Goal: Task Accomplishment & Management: Manage account settings

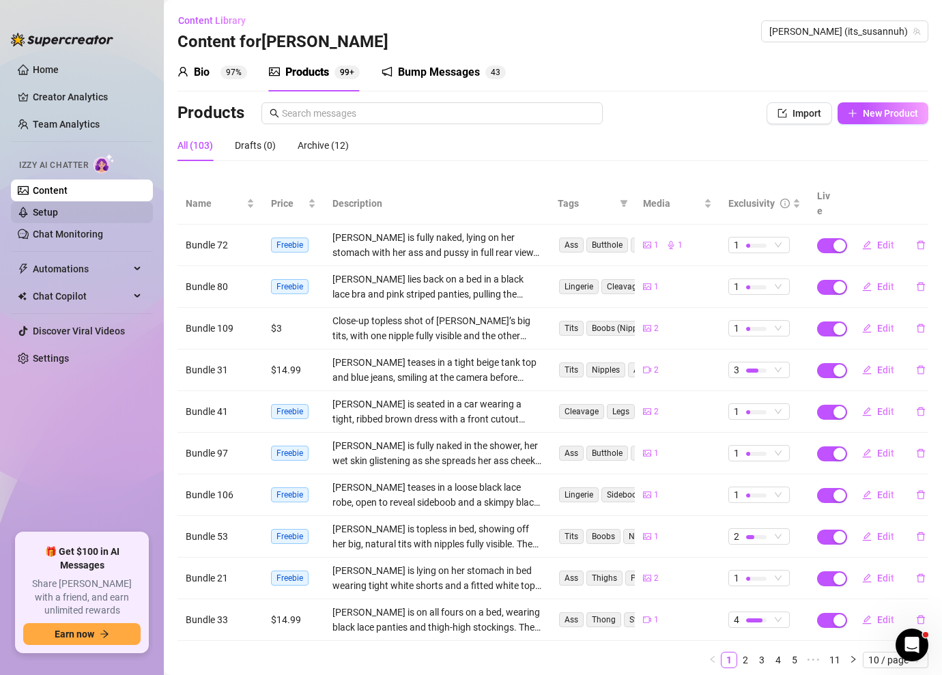
click at [58, 212] on link "Setup" at bounding box center [45, 212] width 25 height 11
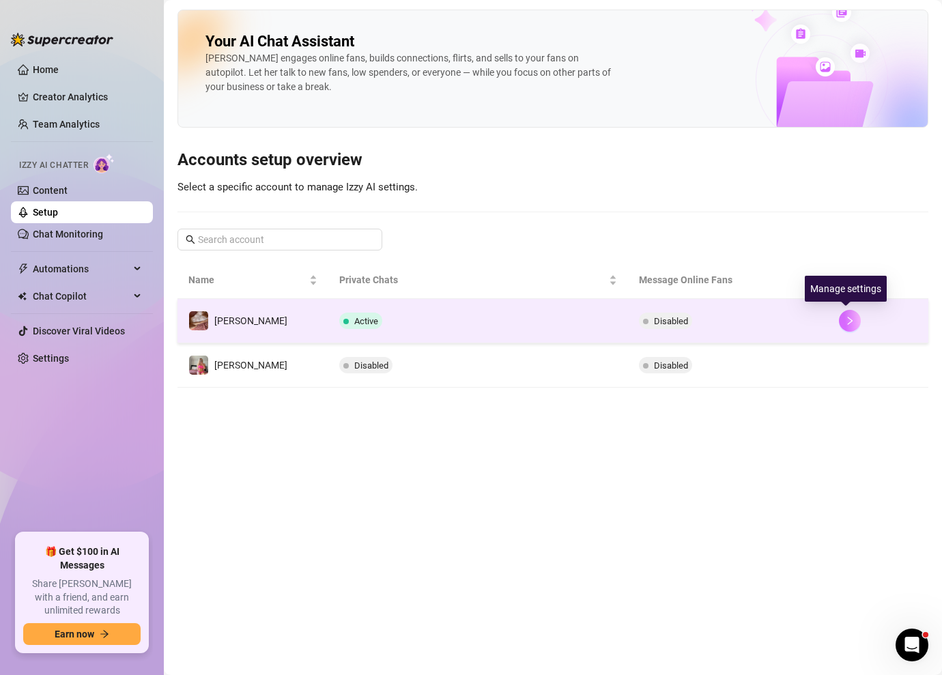
click at [839, 322] on button "button" at bounding box center [850, 321] width 22 height 22
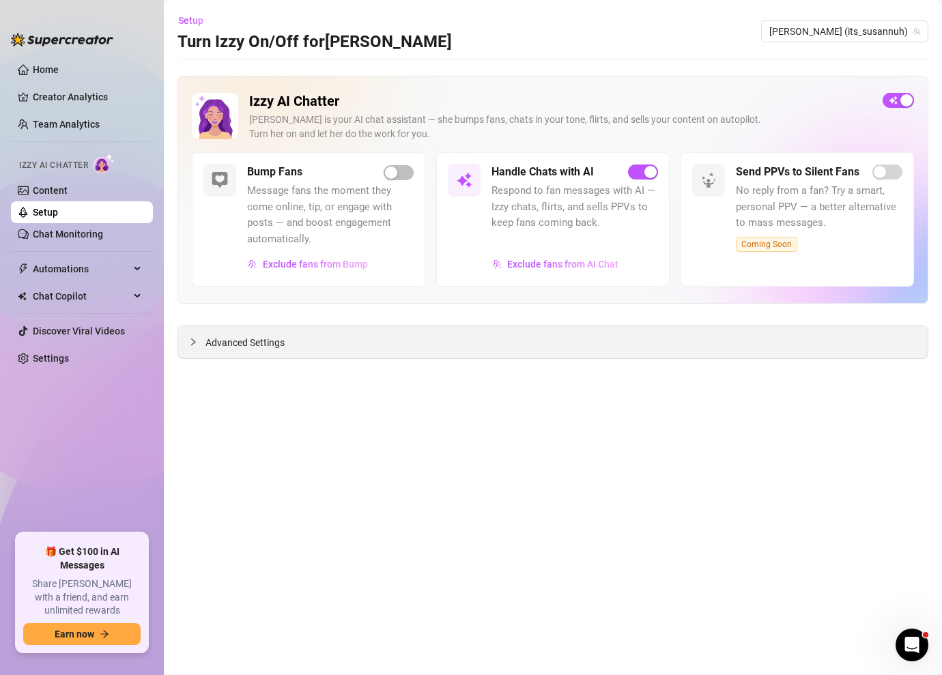
click at [241, 349] on span "Advanced Settings" at bounding box center [244, 342] width 79 height 15
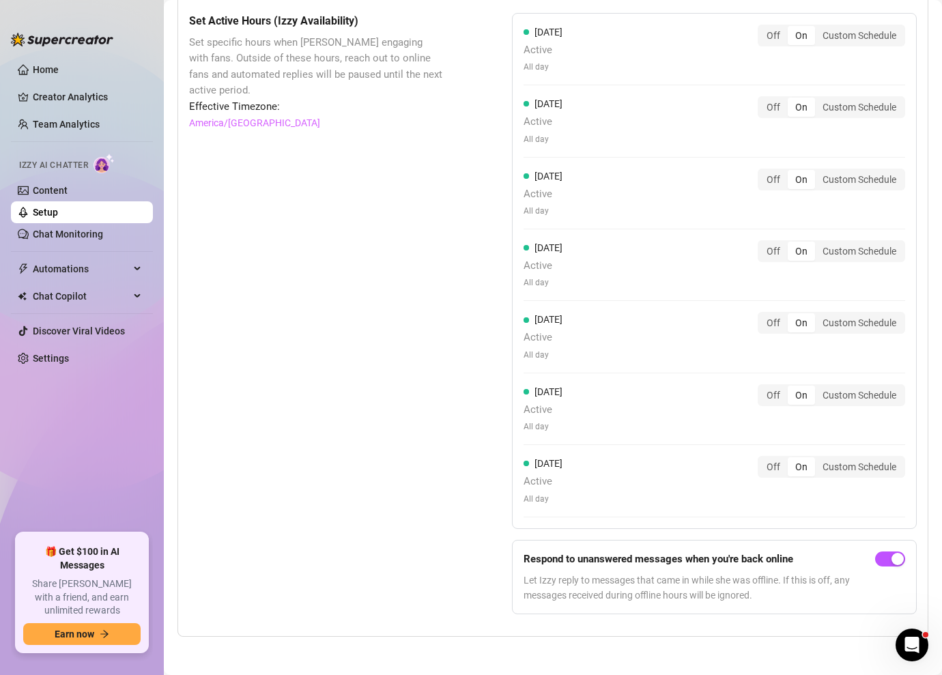
scroll to position [1270, 0]
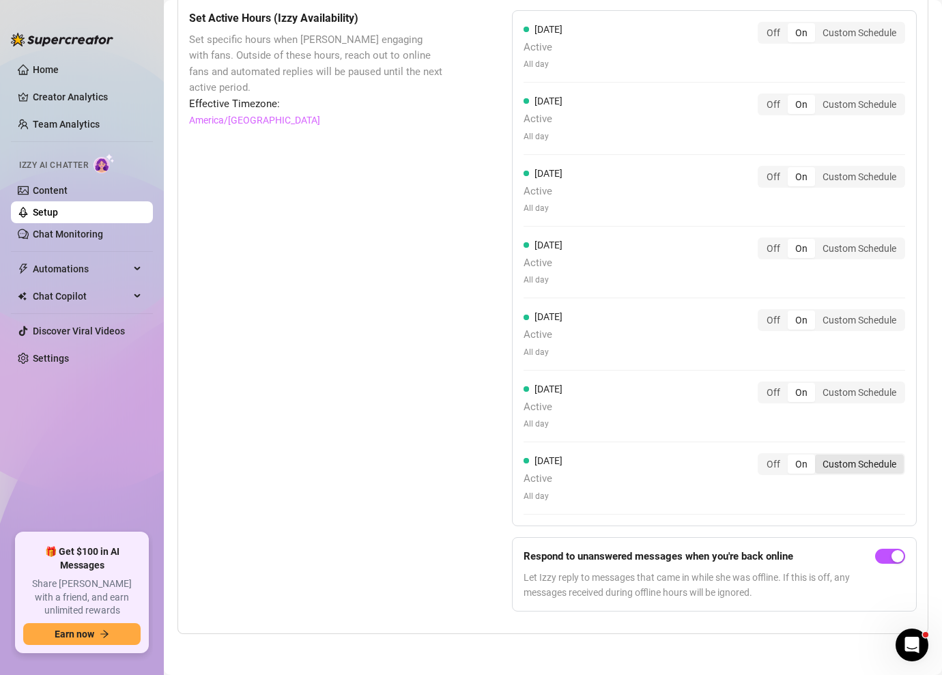
click at [829, 460] on div "Custom Schedule" at bounding box center [859, 463] width 89 height 19
click at [818, 457] on input "Custom Schedule" at bounding box center [818, 457] width 0 height 0
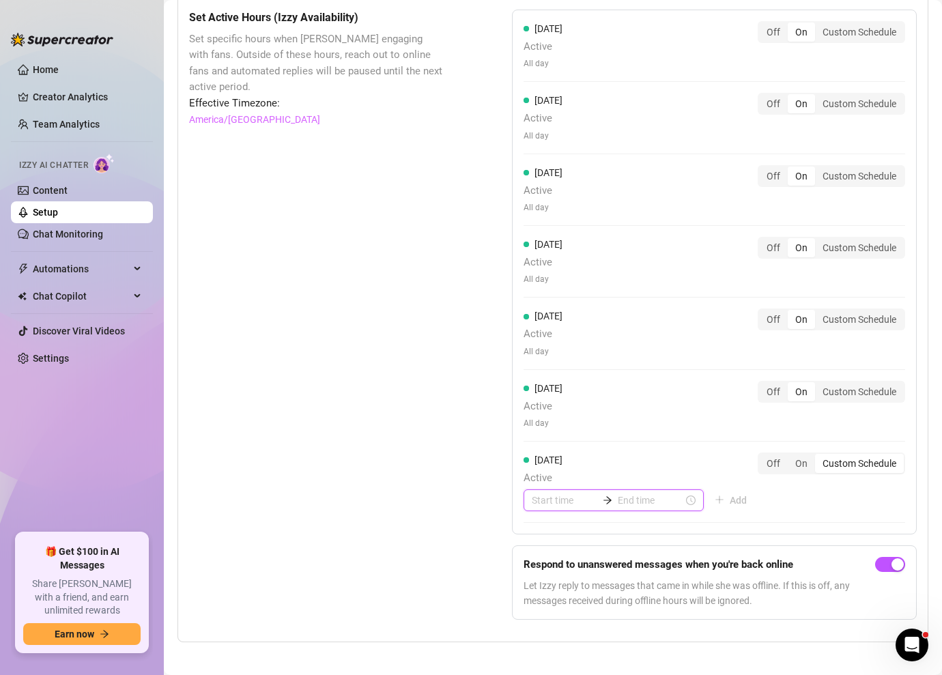
click at [560, 504] on input at bounding box center [565, 500] width 66 height 15
click at [541, 474] on div "07" at bounding box center [542, 472] width 33 height 19
click at [537, 359] on div "08" at bounding box center [542, 358] width 33 height 19
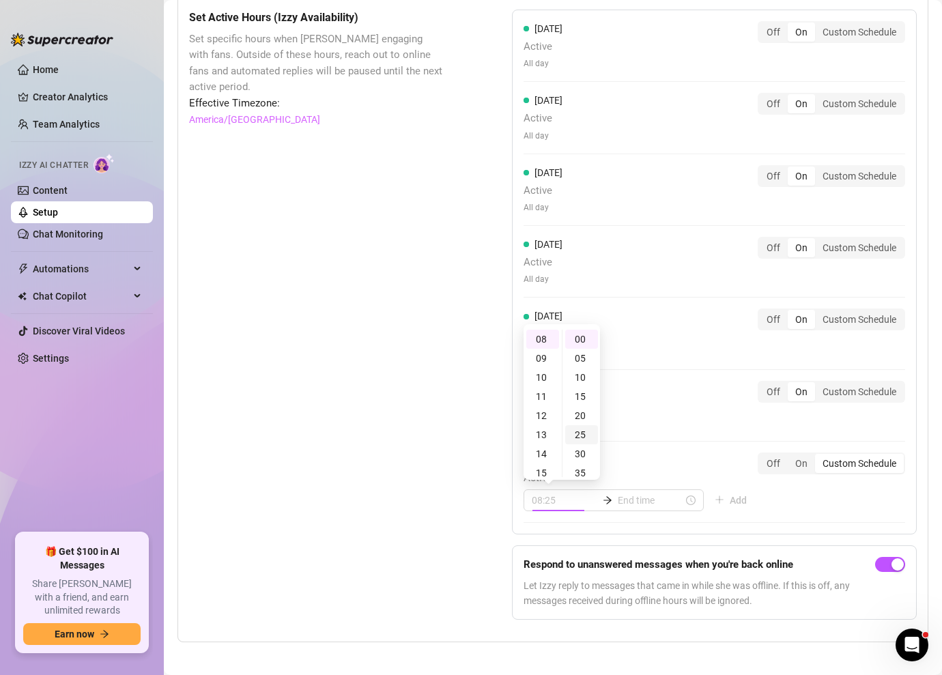
click at [578, 432] on div "25" at bounding box center [581, 434] width 33 height 19
type input "08:25"
click at [611, 438] on body "Home Creator Analytics Team Analytics Izzy AI Chatter Content Setup Chat Monito…" at bounding box center [471, 337] width 942 height 675
type input "08:55"
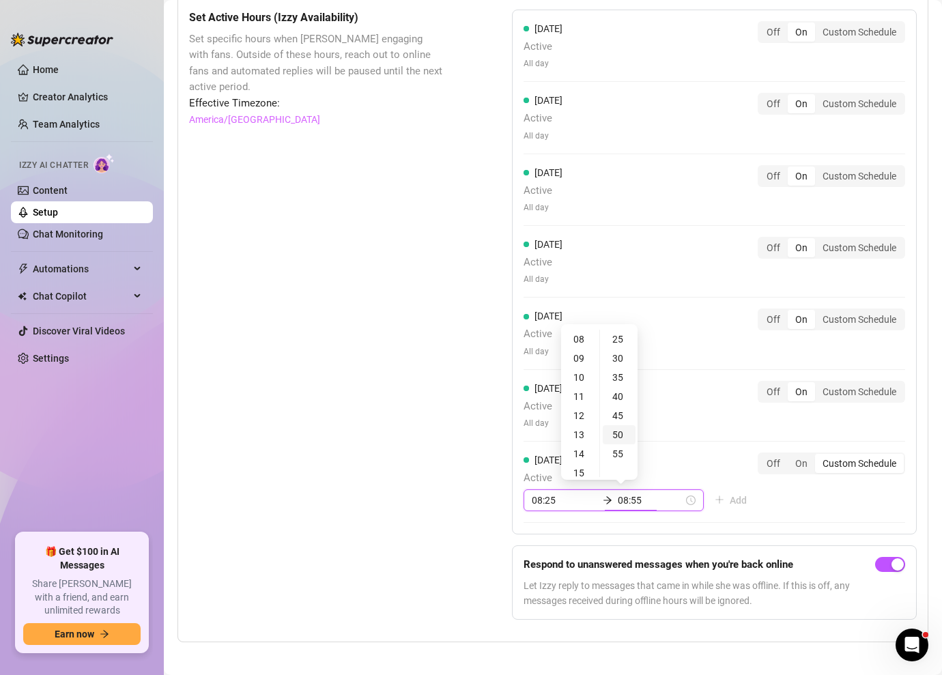
type input "08:50"
type input "15:25"
click at [578, 340] on div "23" at bounding box center [580, 339] width 33 height 19
type input "23:55"
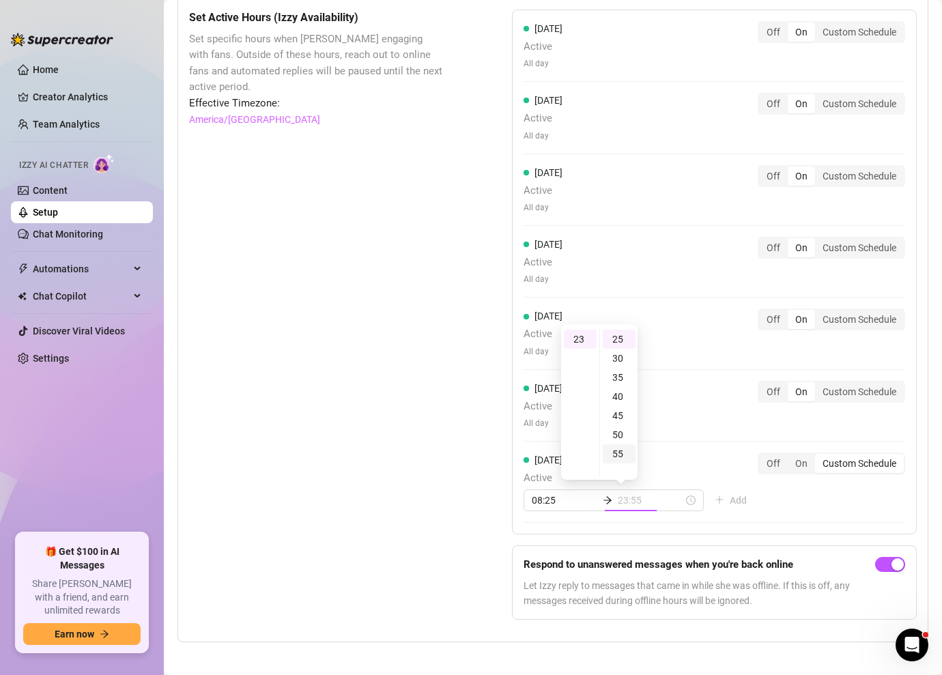
click at [616, 450] on div "55" at bounding box center [619, 453] width 33 height 19
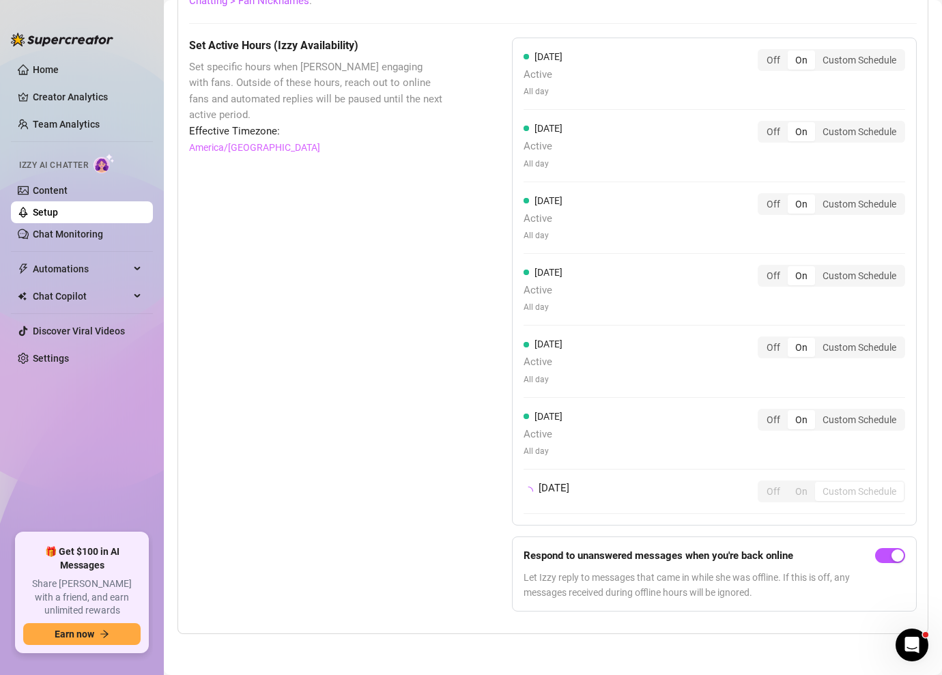
click at [659, 448] on div "[DATE] Active All day Off On Custom Schedule [DATE] Active All day Off On Custo…" at bounding box center [714, 282] width 405 height 488
